Goal: Complete application form

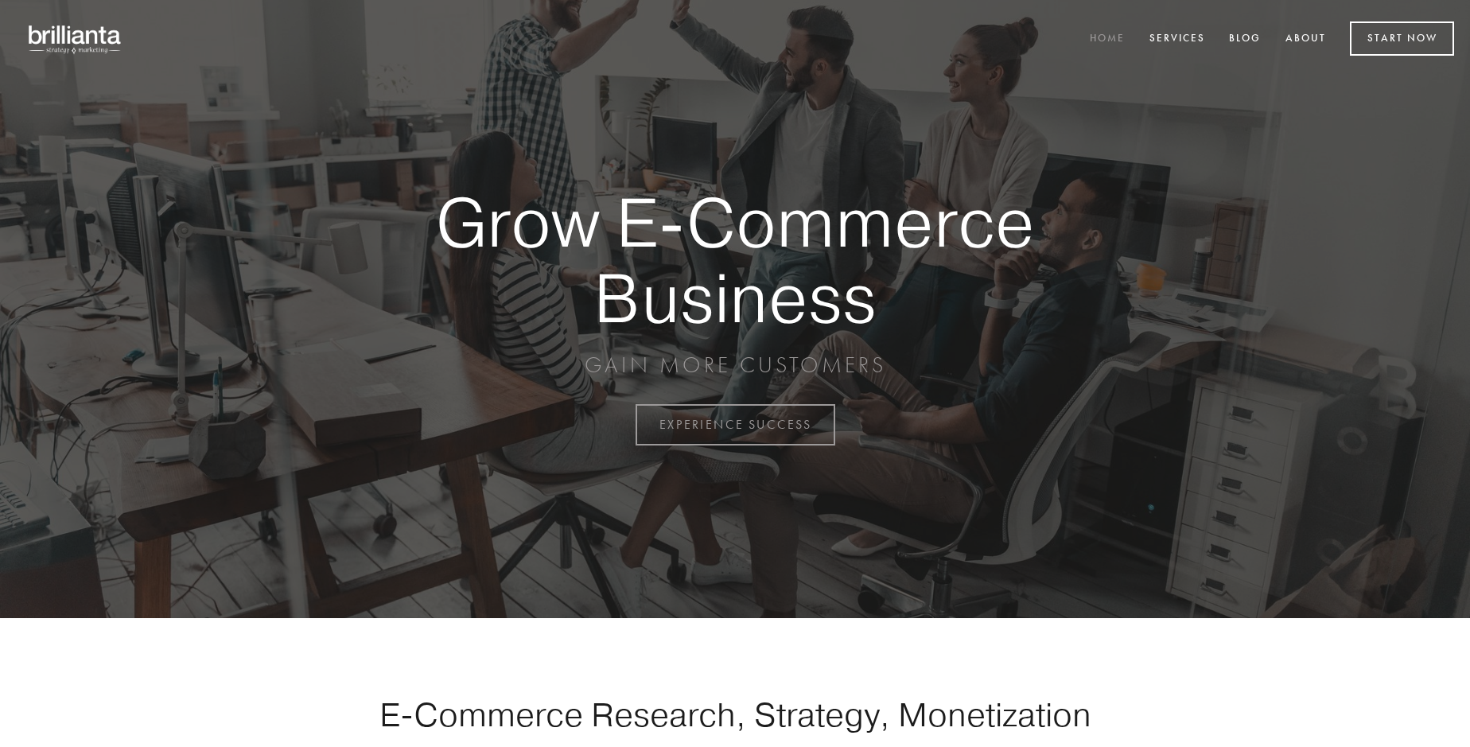
scroll to position [4170, 0]
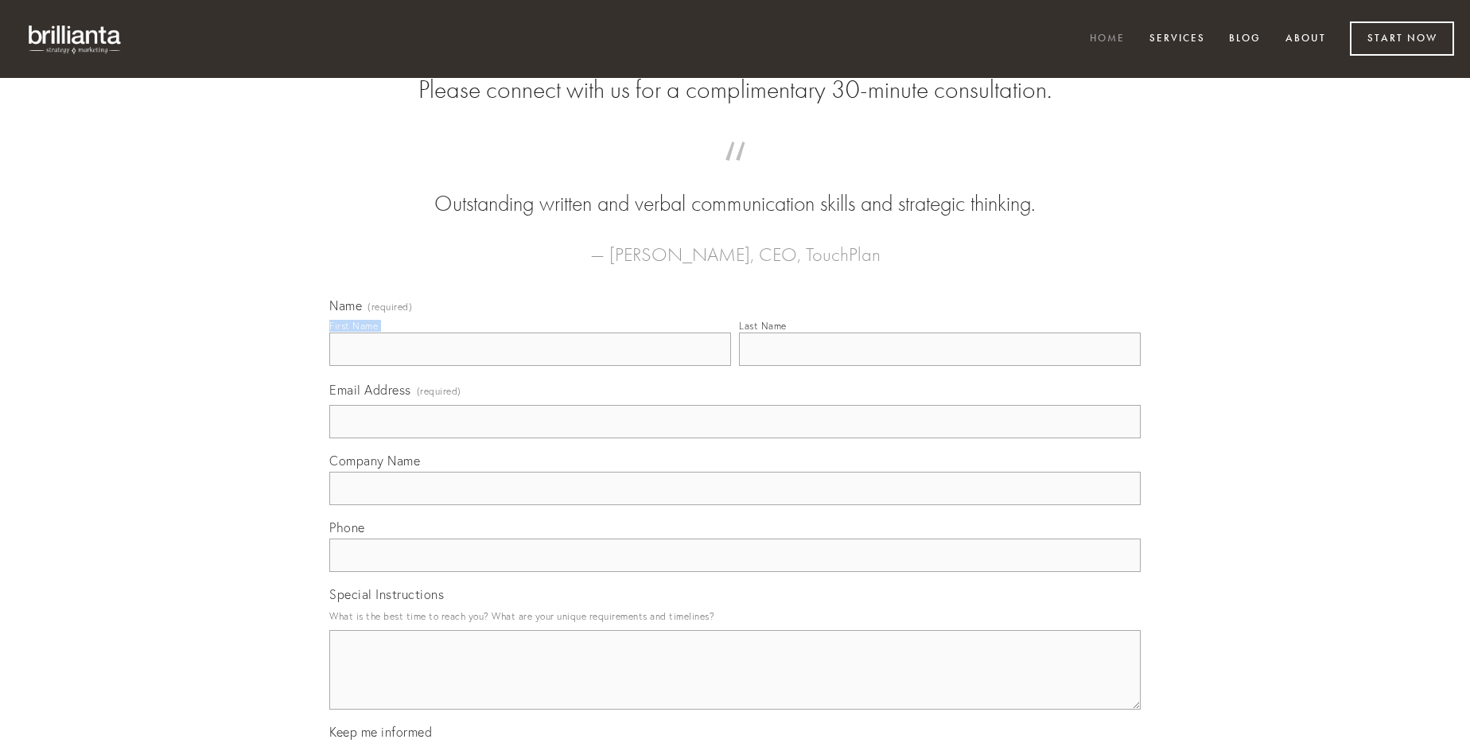
type input "[PERSON_NAME]"
click at [940, 366] on input "Last Name" at bounding box center [940, 349] width 402 height 33
type input "[PERSON_NAME]"
click at [735, 438] on input "Email Address (required)" at bounding box center [734, 421] width 811 height 33
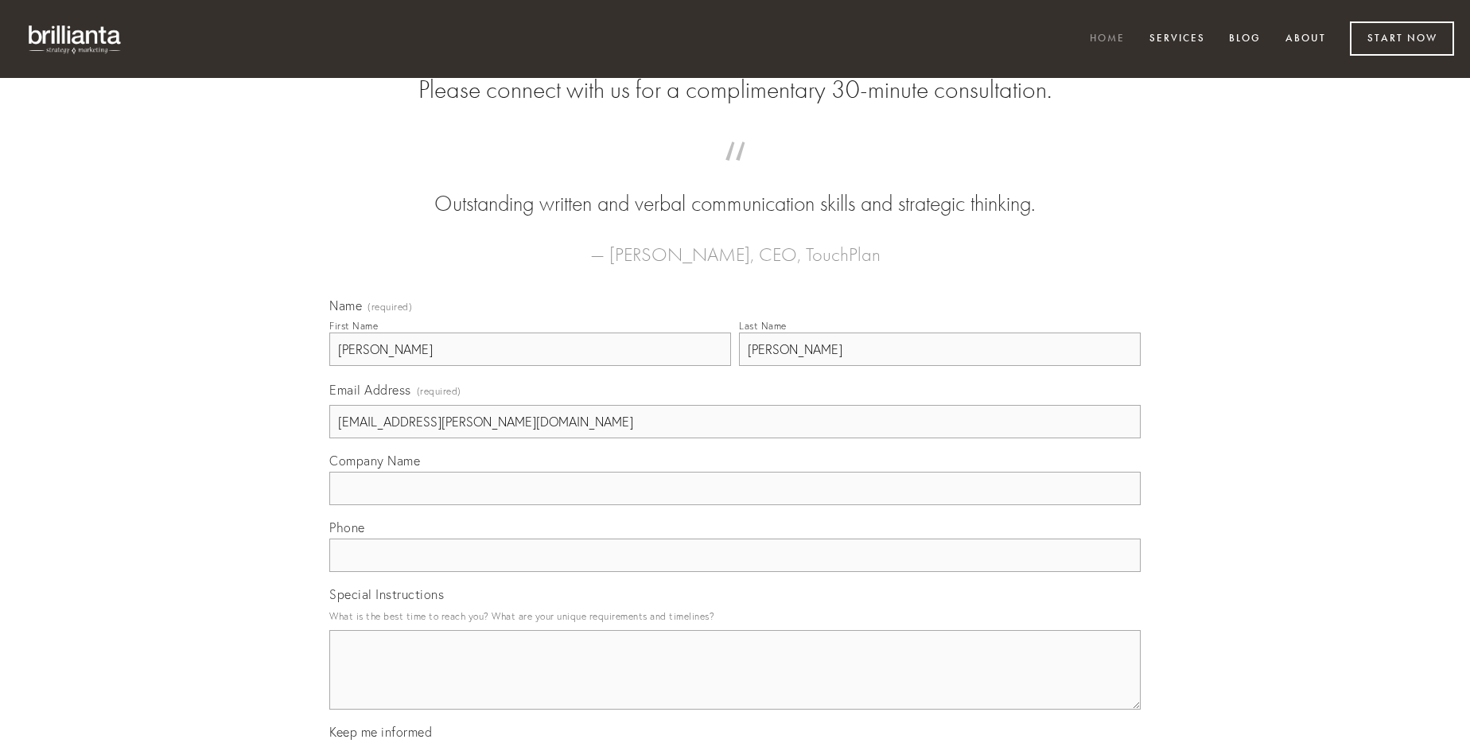
type input "[EMAIL_ADDRESS][PERSON_NAME][DOMAIN_NAME]"
click at [735, 505] on input "Company Name" at bounding box center [734, 488] width 811 height 33
type input "praesentium"
click at [735, 572] on input "text" at bounding box center [734, 555] width 811 height 33
click at [735, 684] on textarea "Special Instructions" at bounding box center [734, 670] width 811 height 80
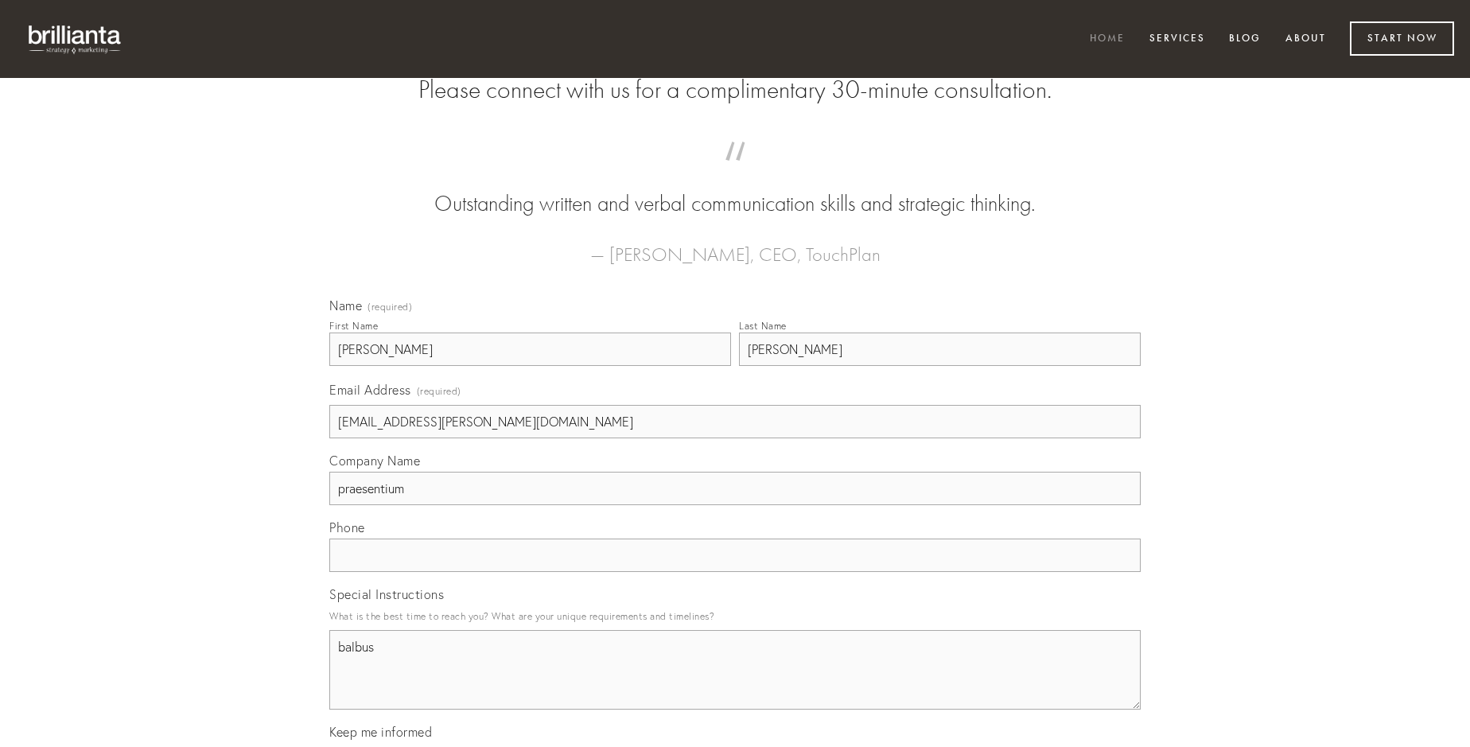
type textarea "balbus"
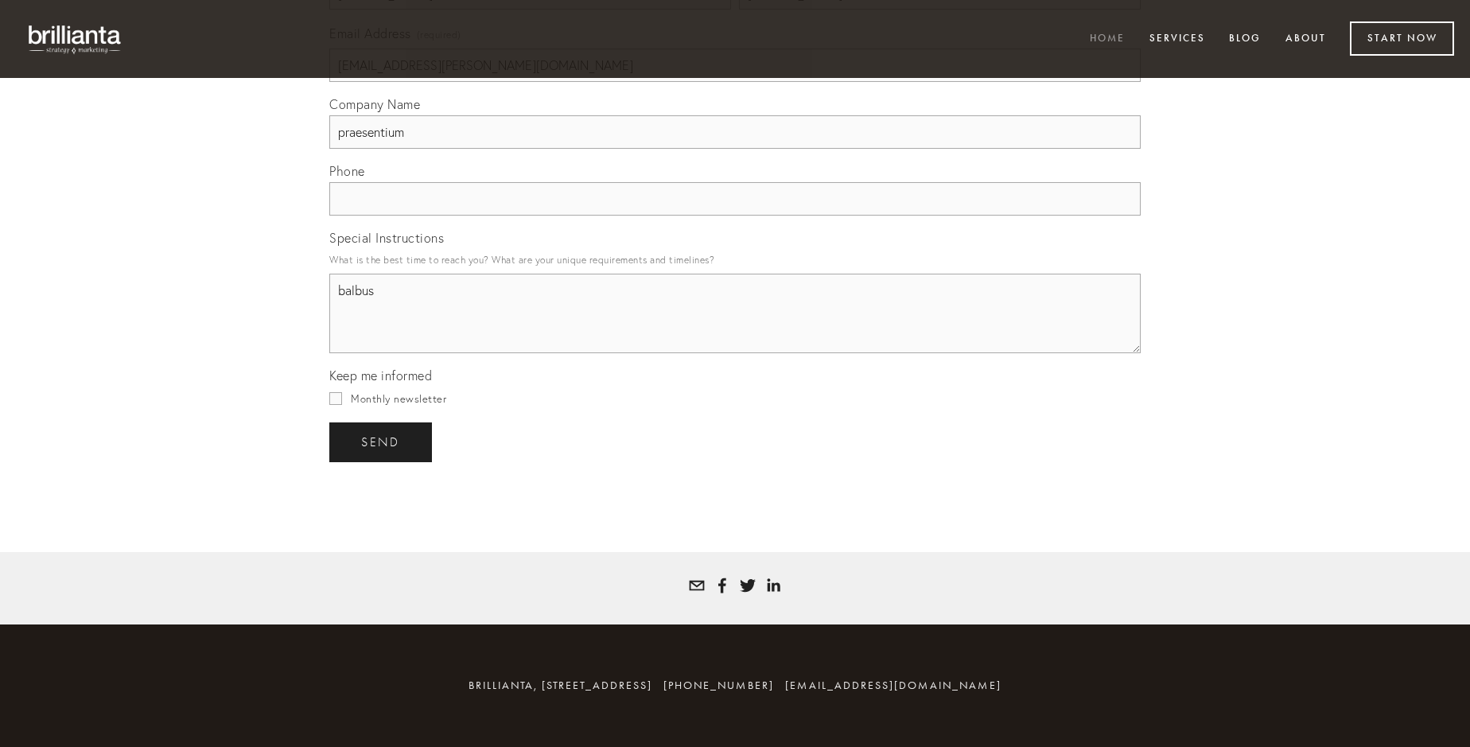
click at [382, 442] on span "send" at bounding box center [380, 442] width 39 height 14
